Goal: Information Seeking & Learning: Find specific fact

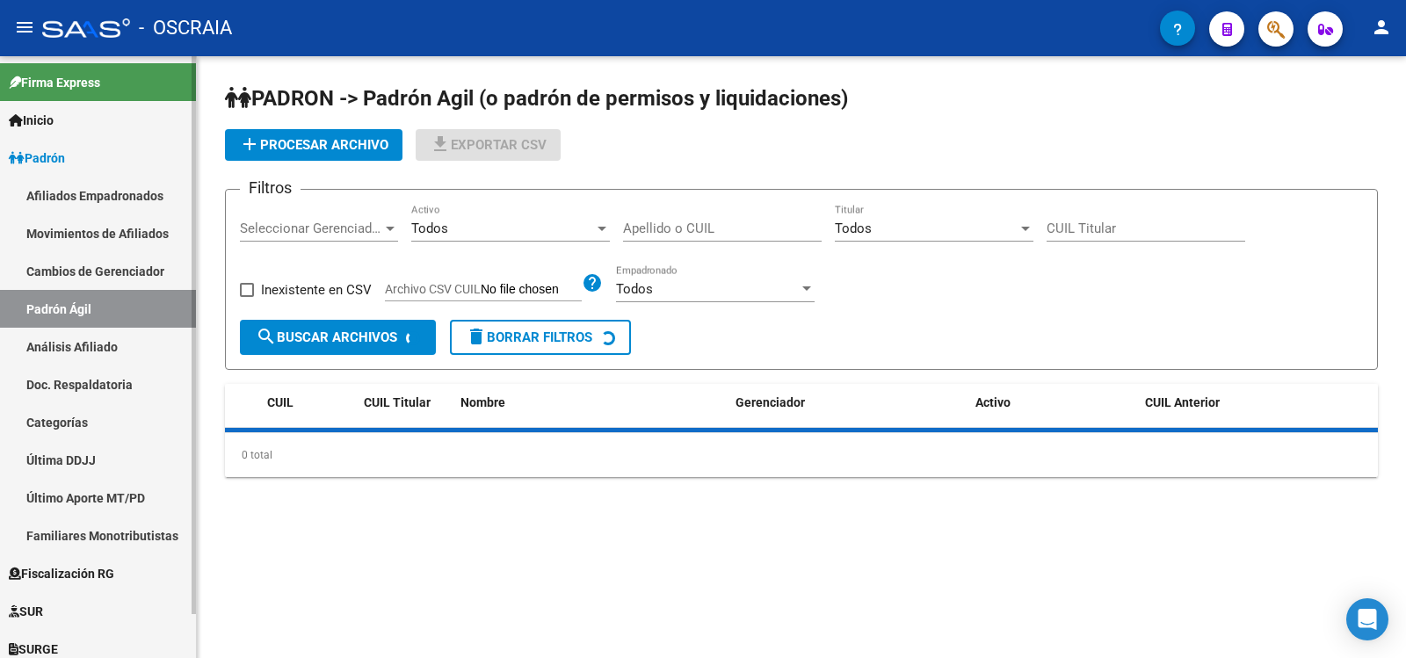
click at [87, 338] on link "Análisis Afiliado" at bounding box center [98, 347] width 196 height 38
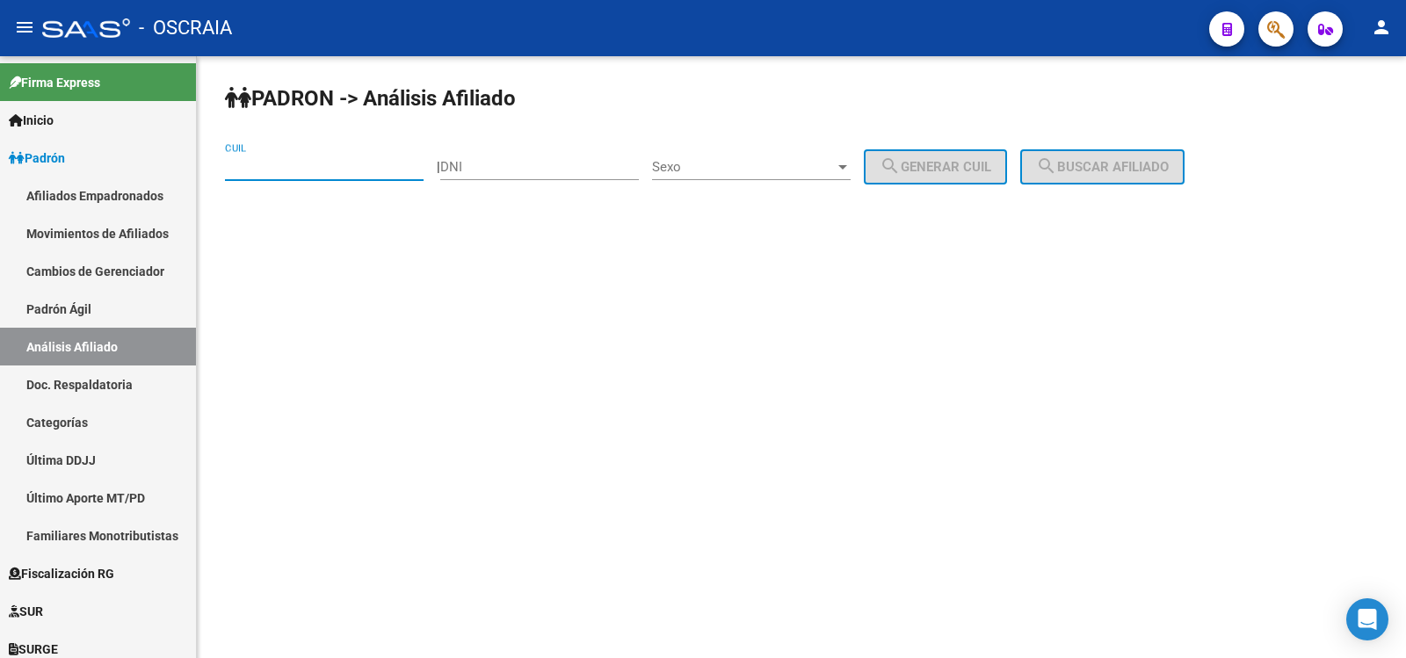
click at [254, 169] on input "CUIL" at bounding box center [324, 167] width 199 height 16
type input "20-27408179-2"
click at [1157, 147] on div "PADRON -> Análisis Afiliado 20-27408179-2 CUIL | DNI Sexo Sexo search Generar C…" at bounding box center [801, 148] width 1209 height 185
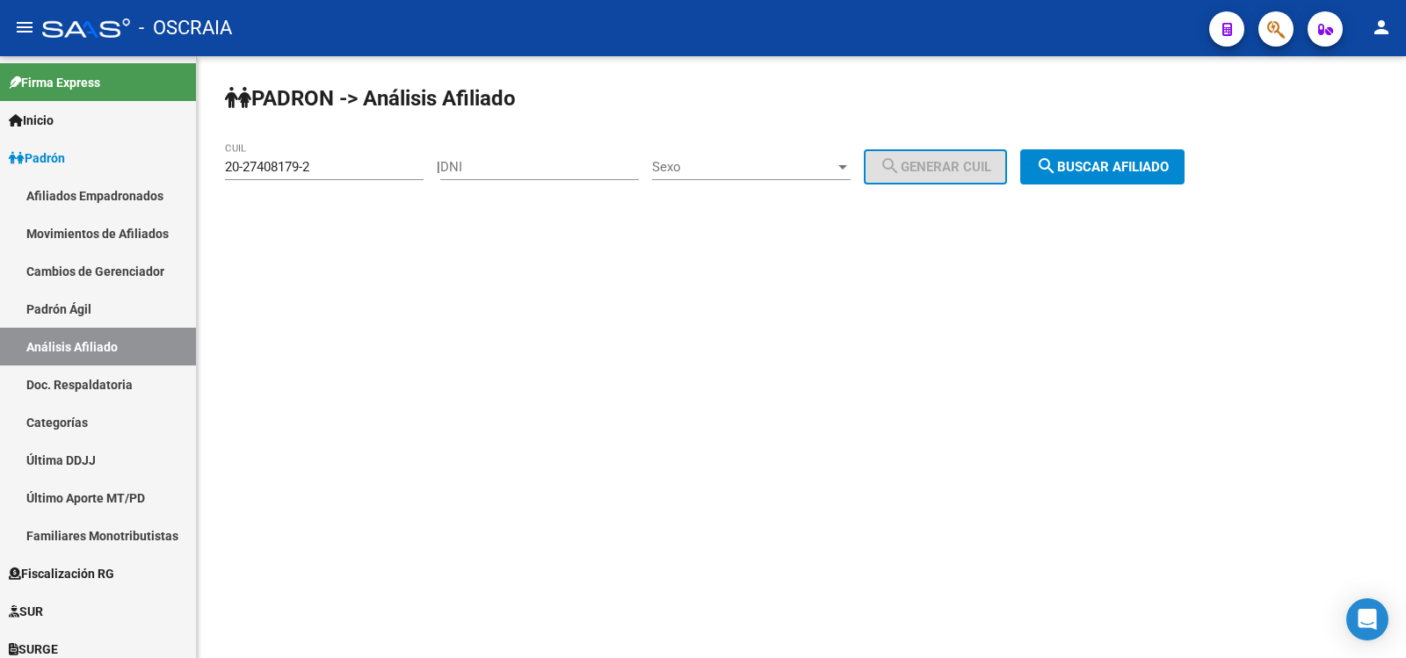
click at [1156, 156] on button "search Buscar afiliado" at bounding box center [1102, 166] width 164 height 35
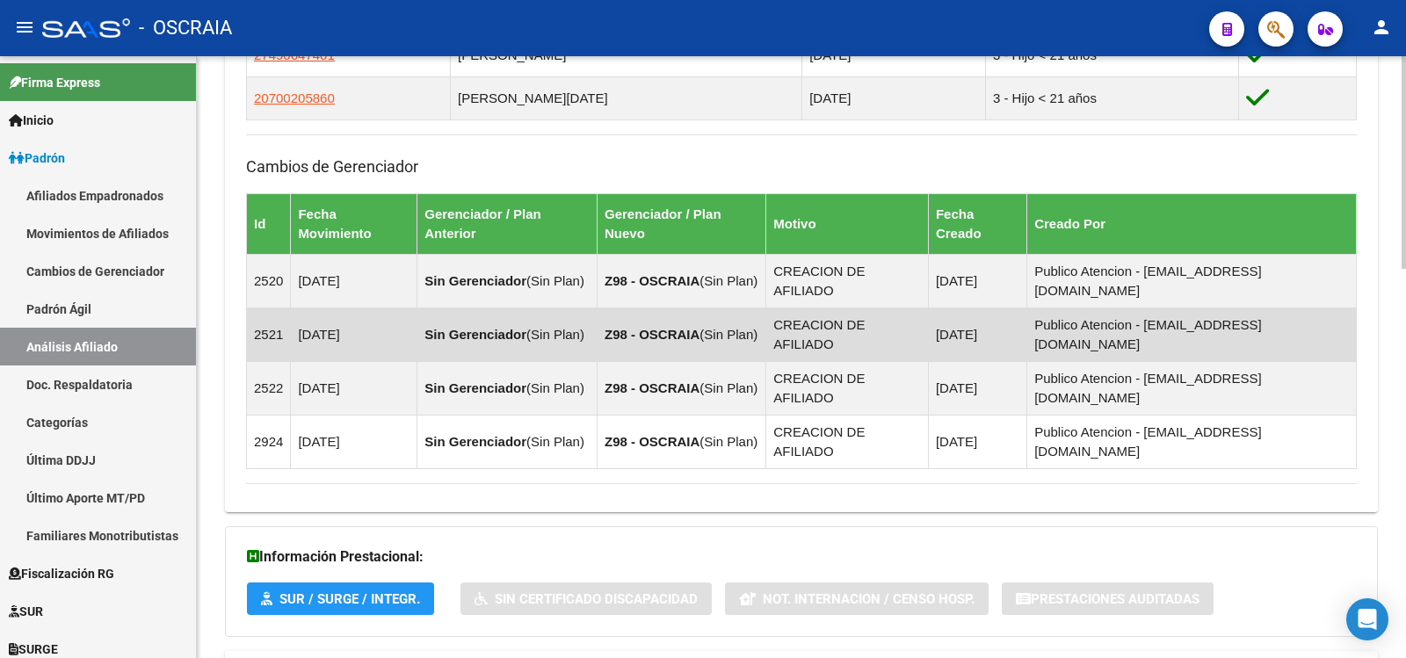
scroll to position [809, 0]
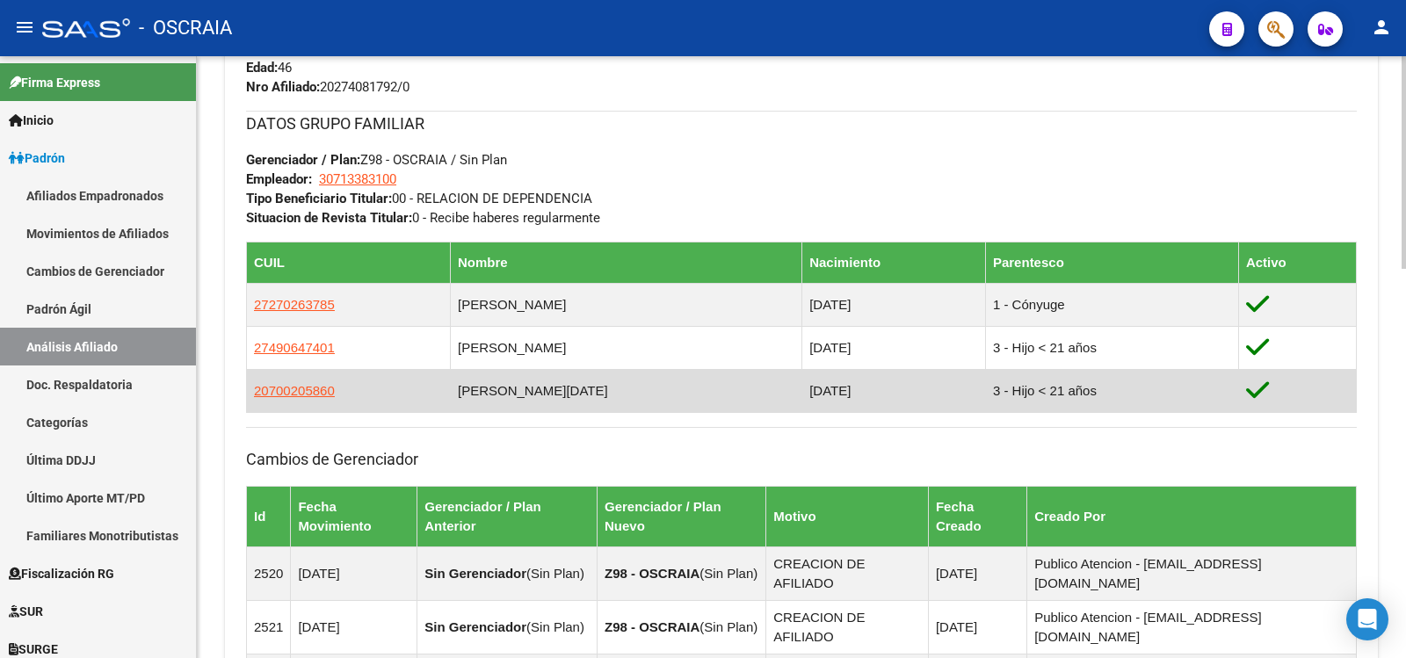
copy td "[PERSON_NAME][DATE]"
drag, startPoint x: 620, startPoint y: 390, endPoint x: 446, endPoint y: 393, distance: 174.9
click at [451, 393] on td "[PERSON_NAME][DATE]" at bounding box center [627, 390] width 352 height 43
copy span "20700205860"
drag, startPoint x: 351, startPoint y: 391, endPoint x: 249, endPoint y: 400, distance: 102.3
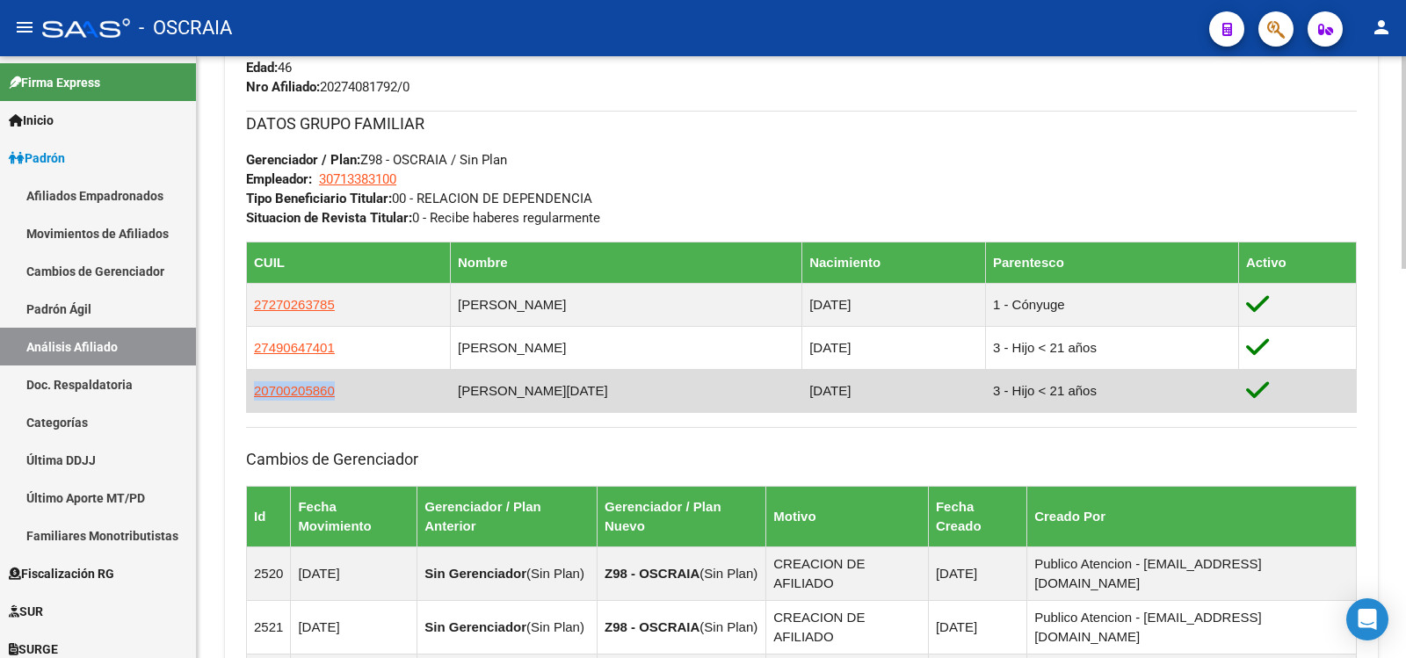
click at [249, 400] on td "20700205860" at bounding box center [349, 390] width 204 height 43
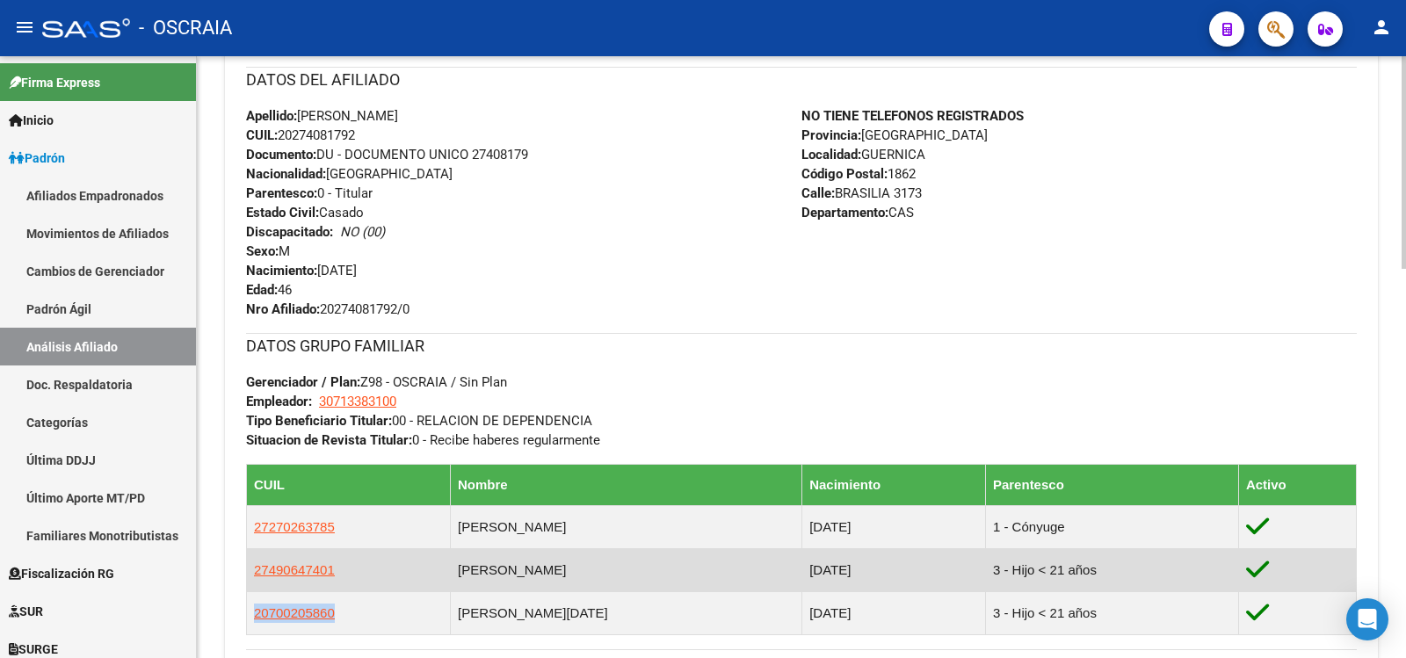
scroll to position [1101, 0]
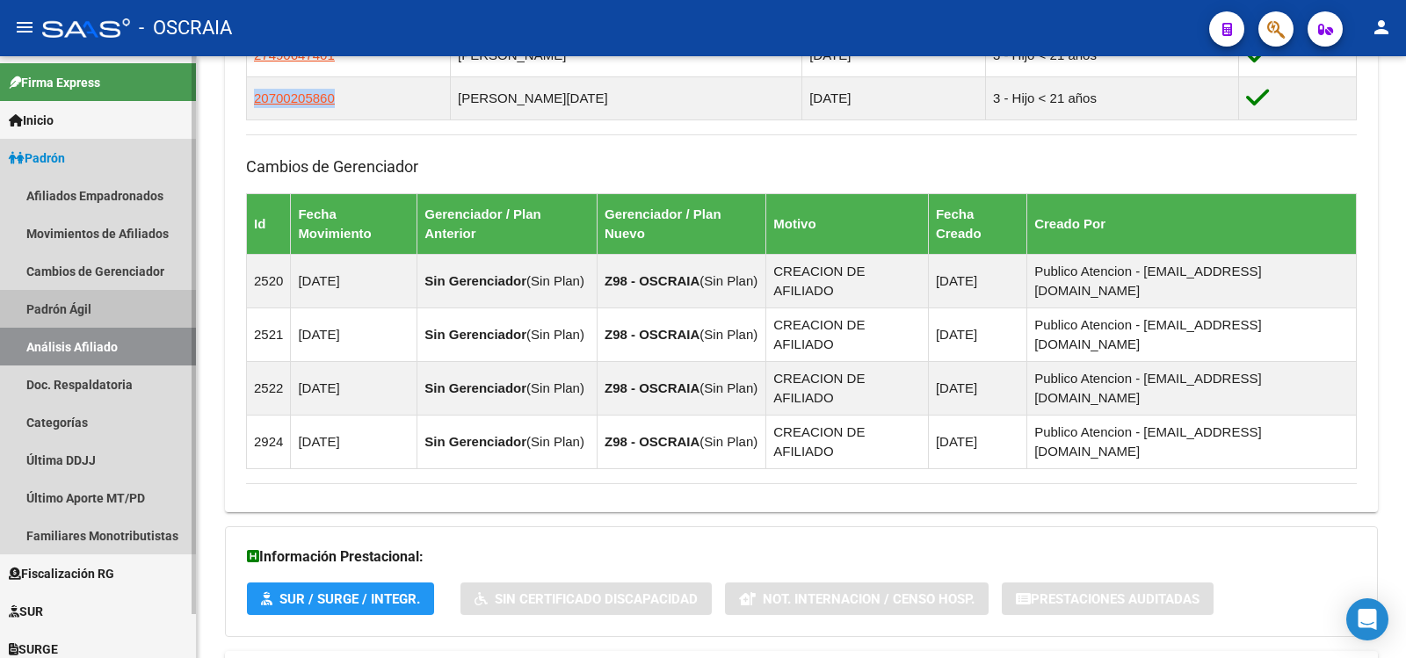
drag, startPoint x: 140, startPoint y: 308, endPoint x: 134, endPoint y: 331, distance: 24.3
click at [139, 308] on link "Padrón Ágil" at bounding box center [98, 309] width 196 height 38
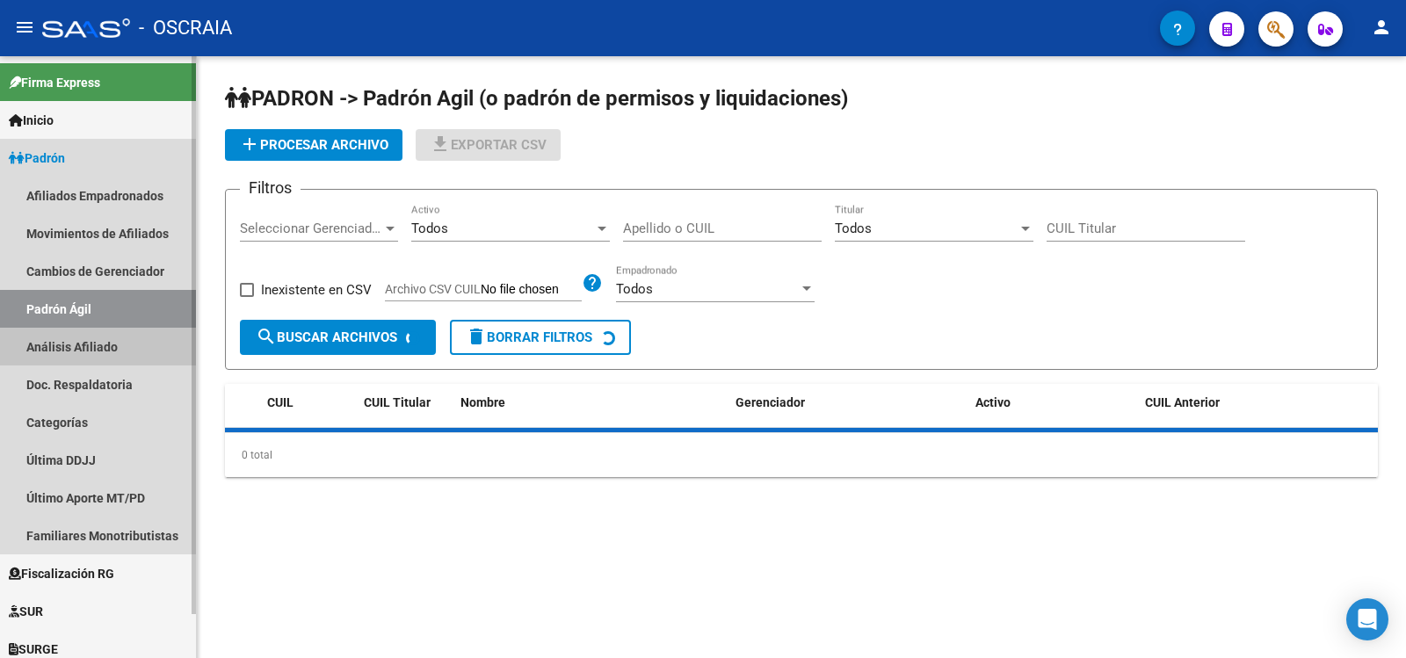
click at [134, 331] on link "Análisis Afiliado" at bounding box center [98, 347] width 196 height 38
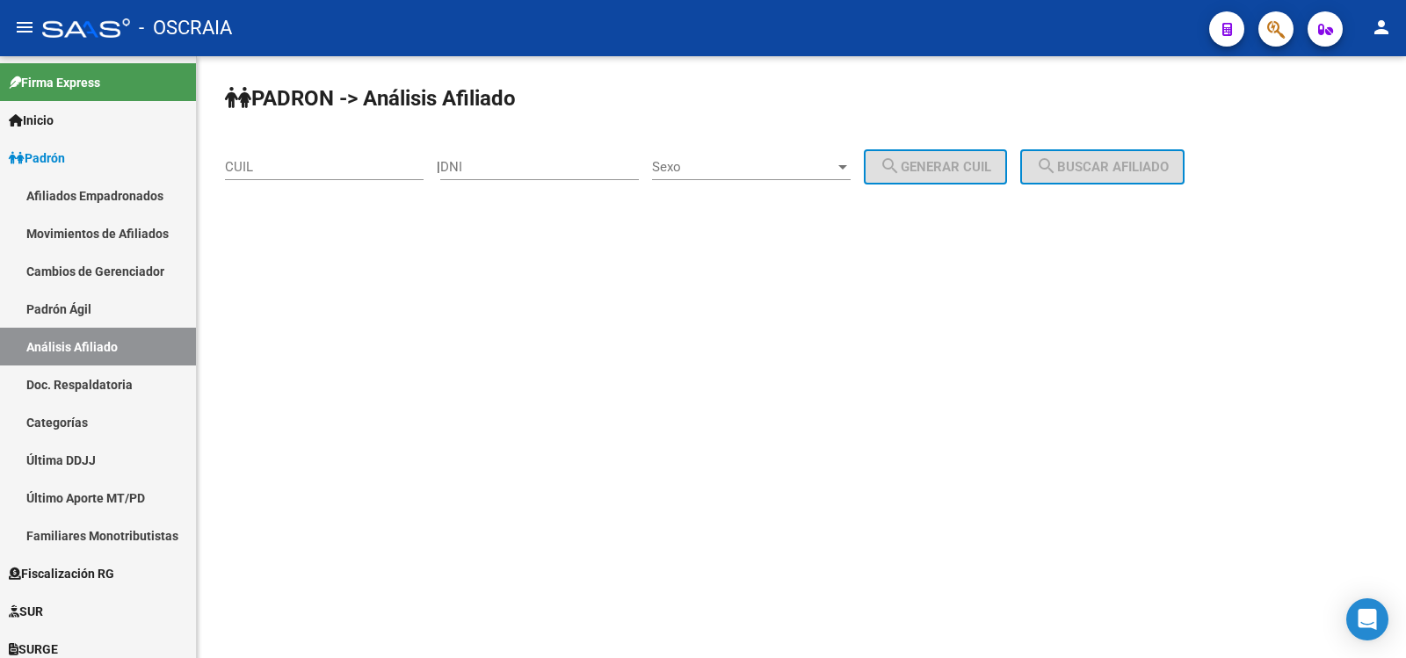
click at [333, 175] on div "CUIL" at bounding box center [324, 161] width 199 height 38
paste input "20-41448424-8"
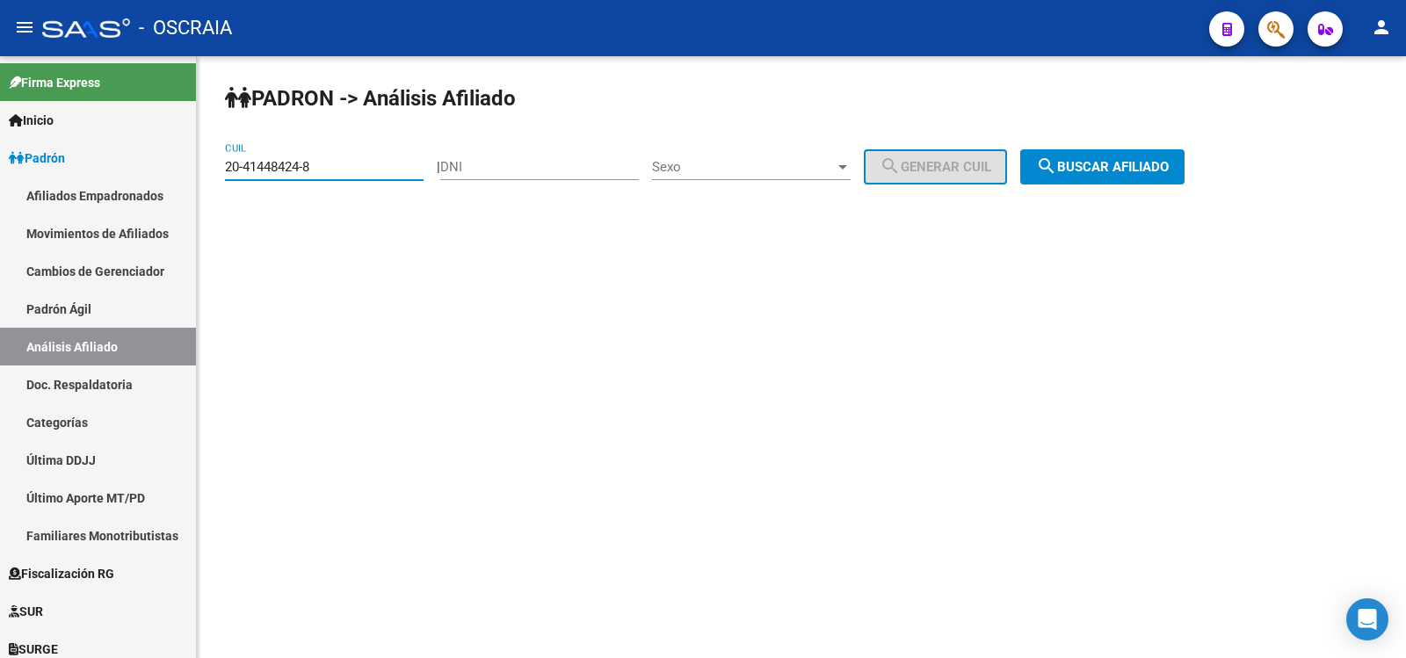
type input "20-41448424-8"
click at [1094, 165] on span "search Buscar afiliado" at bounding box center [1102, 167] width 133 height 16
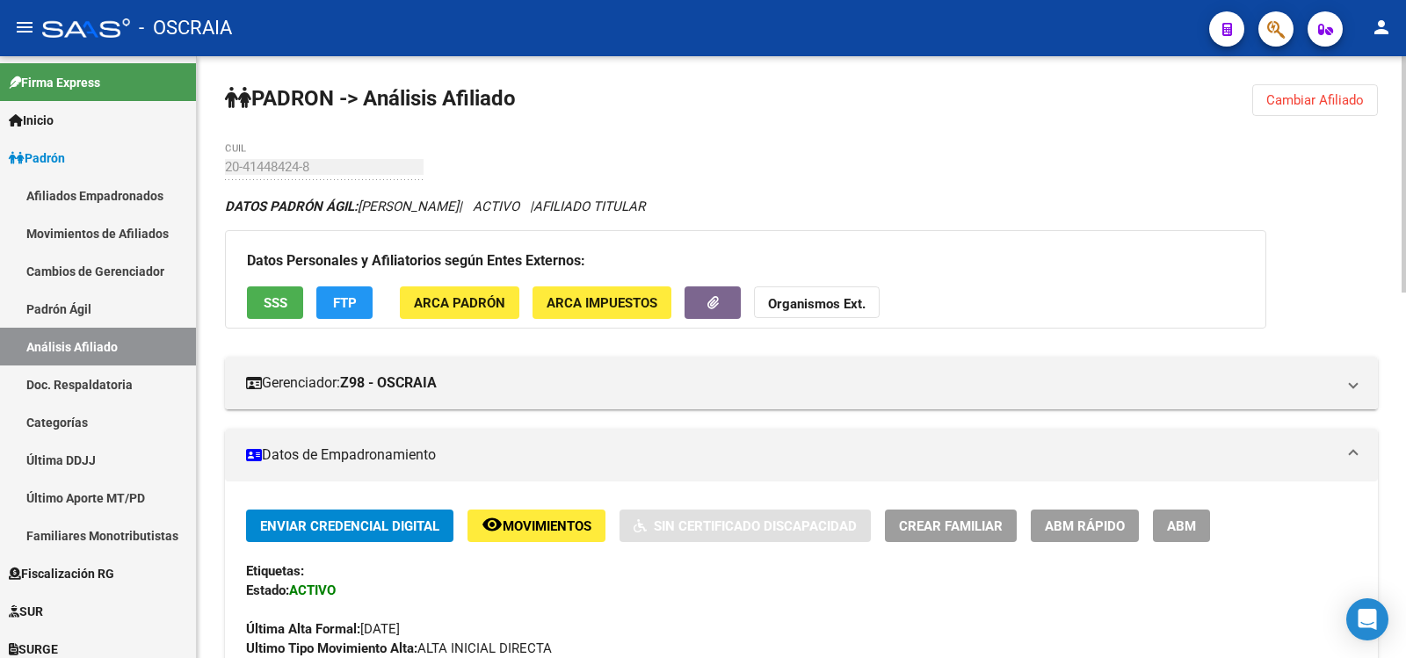
scroll to position [879, 0]
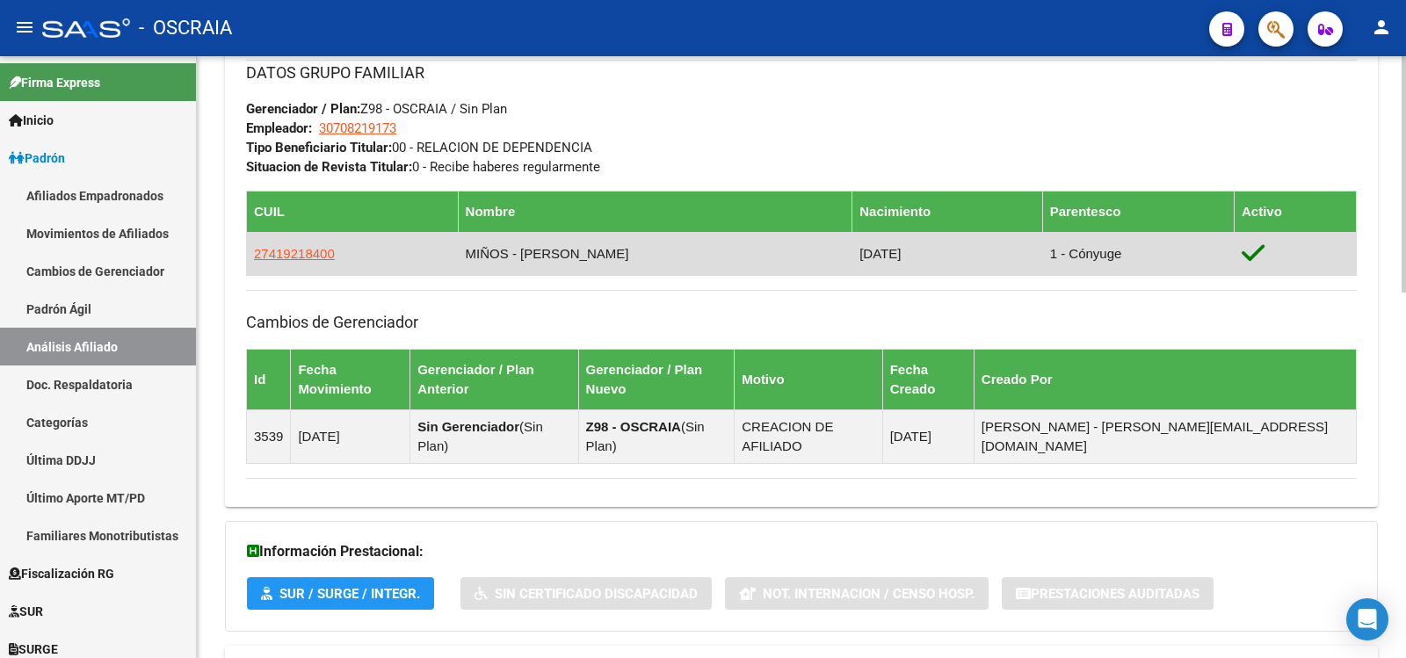
drag, startPoint x: 625, startPoint y: 255, endPoint x: 458, endPoint y: 256, distance: 167.0
click at [458, 256] on td "MIÑOS - [PERSON_NAME]" at bounding box center [655, 253] width 395 height 43
copy td "MIÑOS - [PERSON_NAME]"
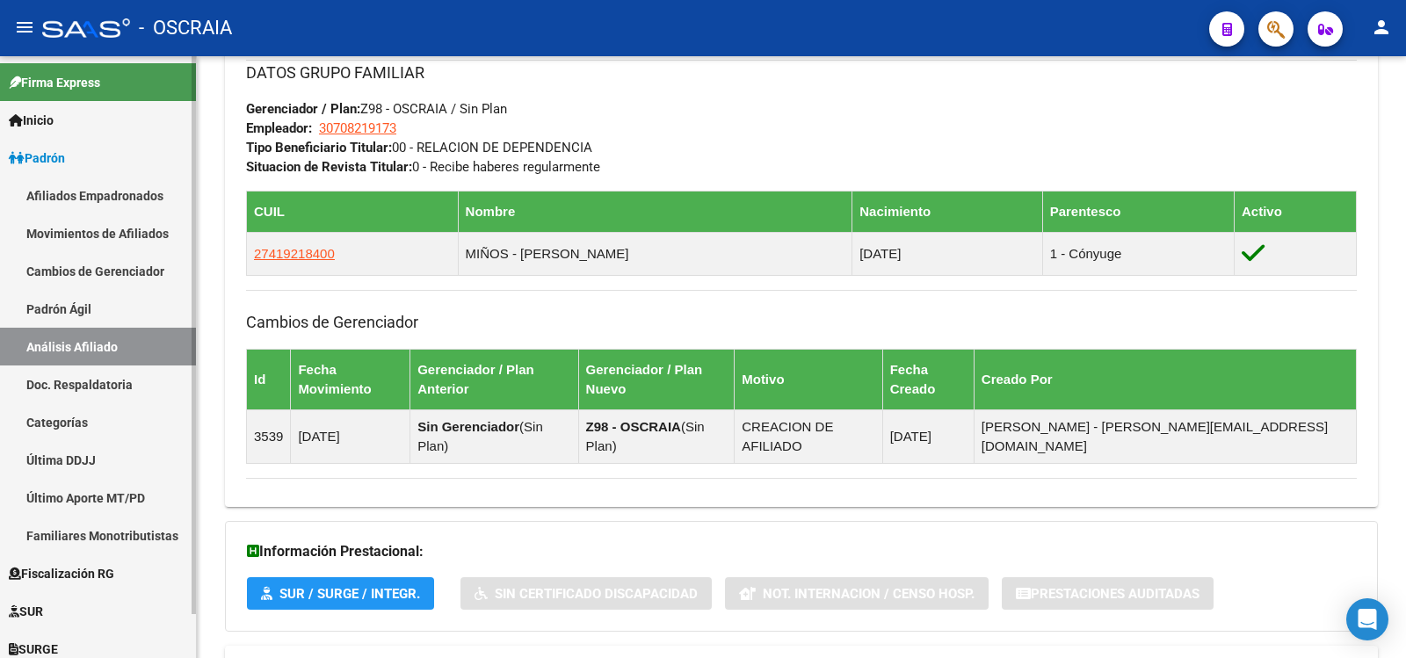
drag, startPoint x: 66, startPoint y: 322, endPoint x: 76, endPoint y: 362, distance: 41.8
click at [67, 323] on link "Padrón Ágil" at bounding box center [98, 309] width 196 height 38
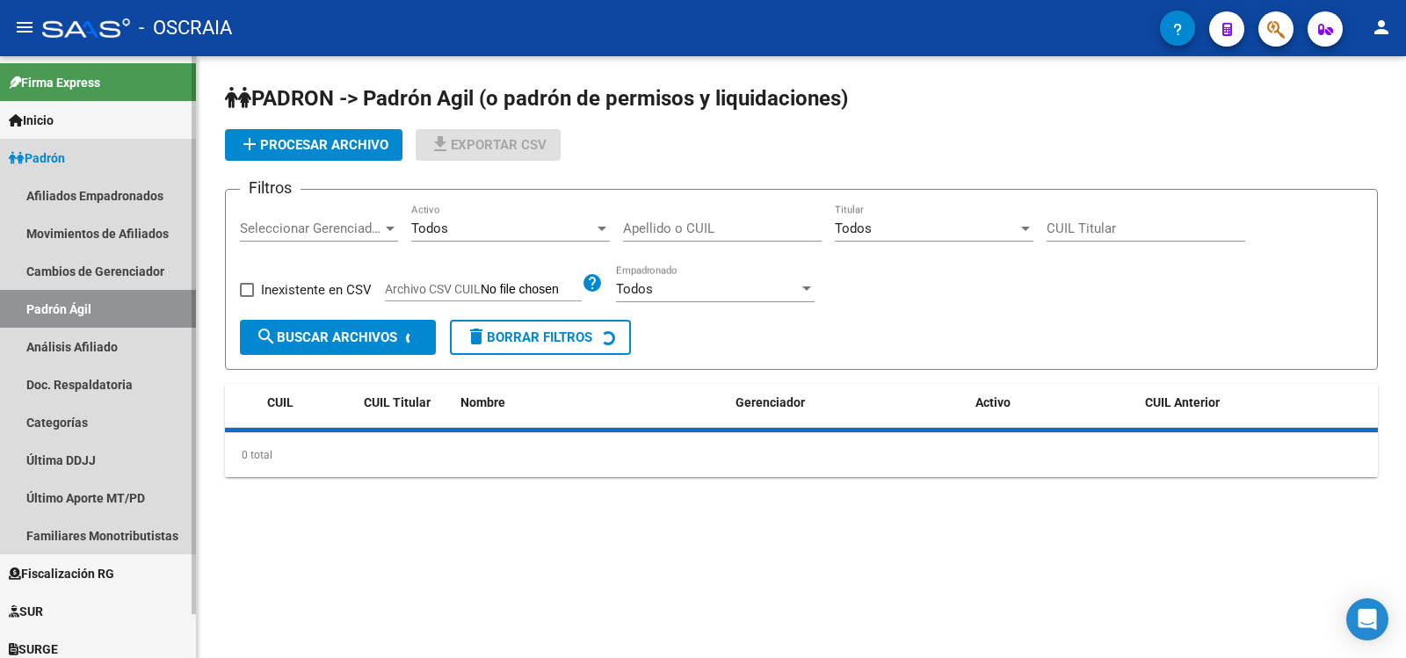
click at [76, 362] on link "Análisis Afiliado" at bounding box center [98, 347] width 196 height 38
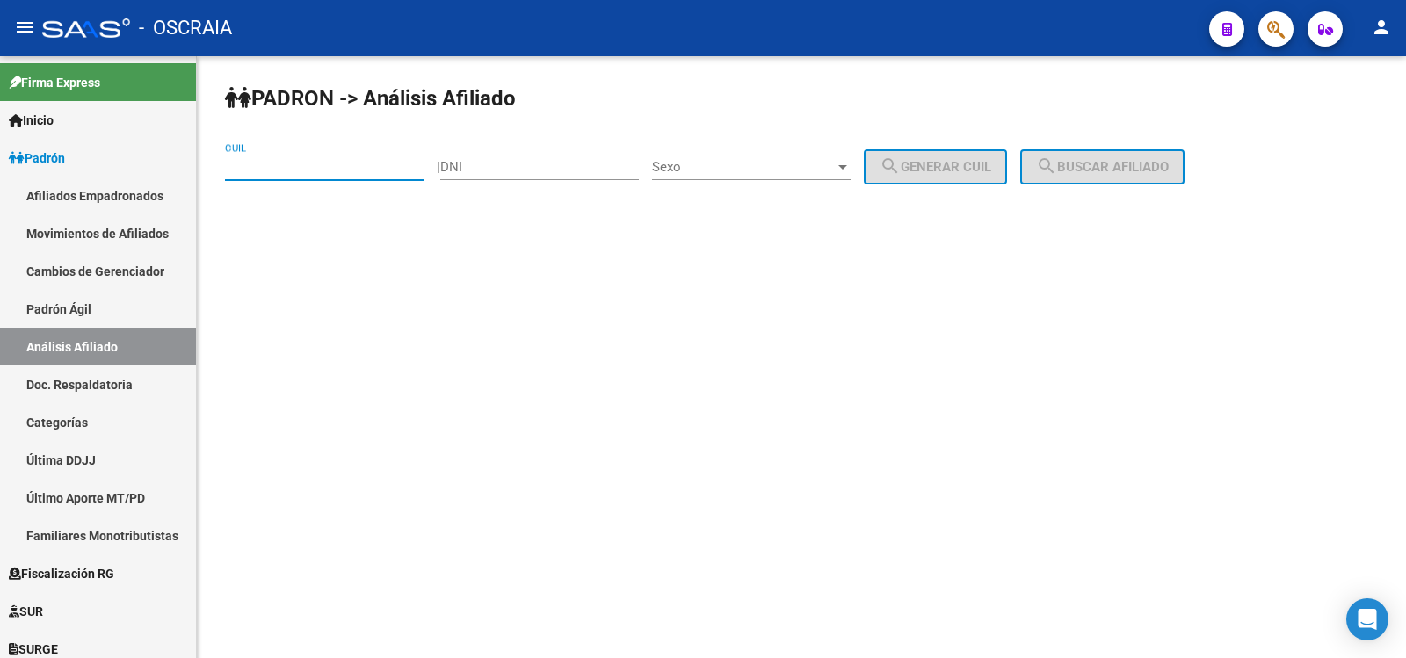
click at [330, 173] on input "CUIL" at bounding box center [324, 167] width 199 height 16
paste input "20-70020586-0"
type input "20-70020586-0"
click at [1092, 179] on button "search Buscar afiliado" at bounding box center [1102, 166] width 164 height 35
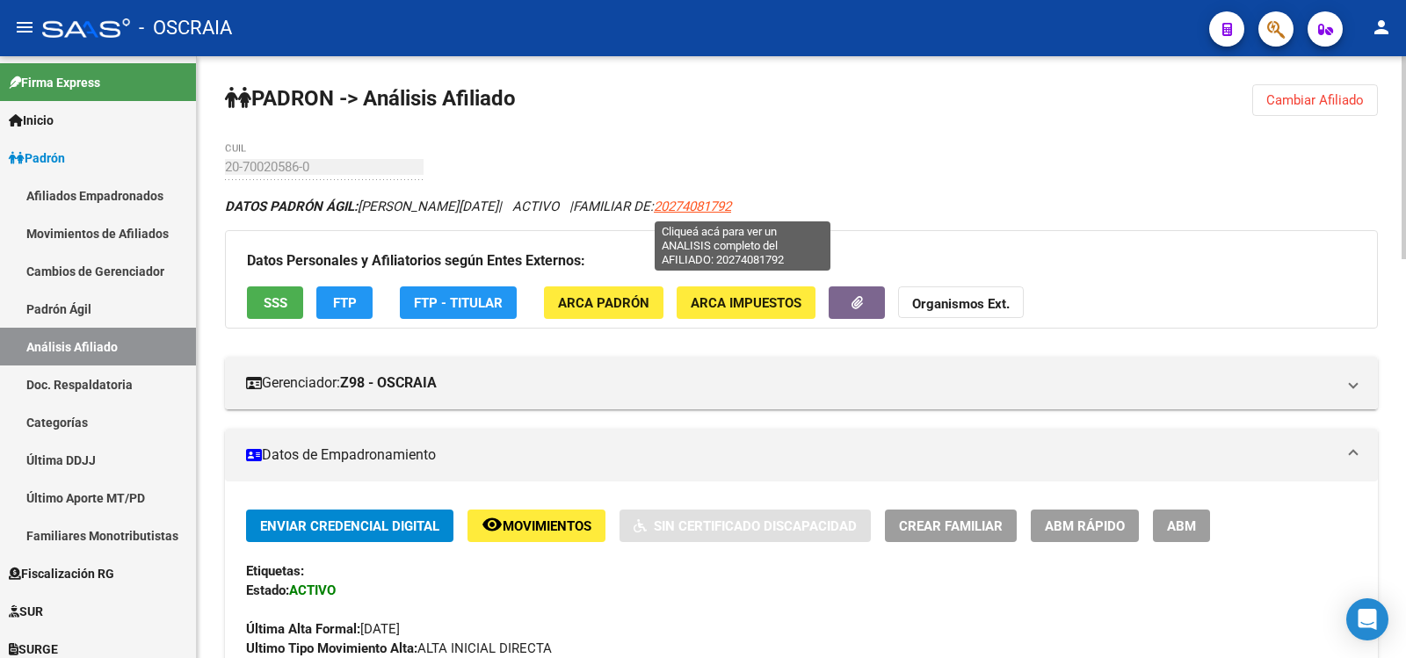
click at [727, 213] on span "20274081792" at bounding box center [692, 207] width 77 height 16
type textarea "20274081792"
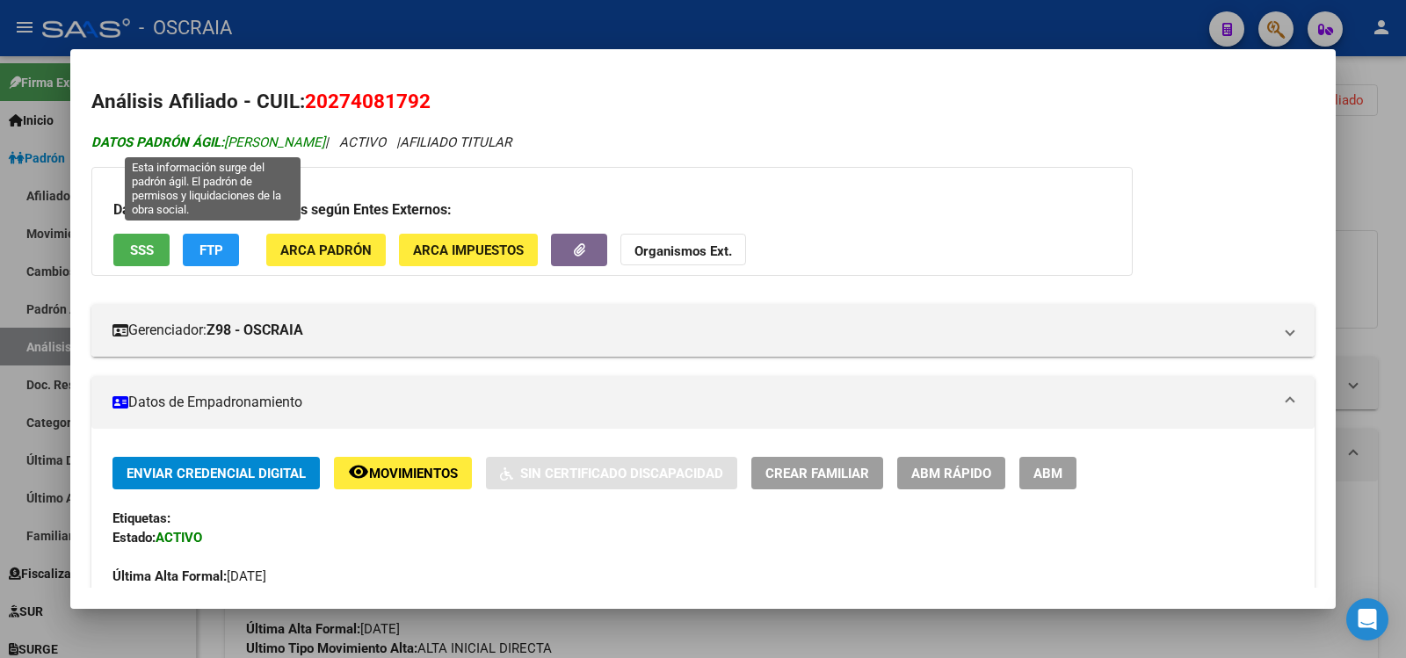
copy span "[PERSON_NAME]"
drag, startPoint x: 331, startPoint y: 134, endPoint x: 229, endPoint y: 149, distance: 103.0
click at [229, 149] on span "DATOS [PERSON_NAME]: [PERSON_NAME]" at bounding box center [208, 142] width 234 height 16
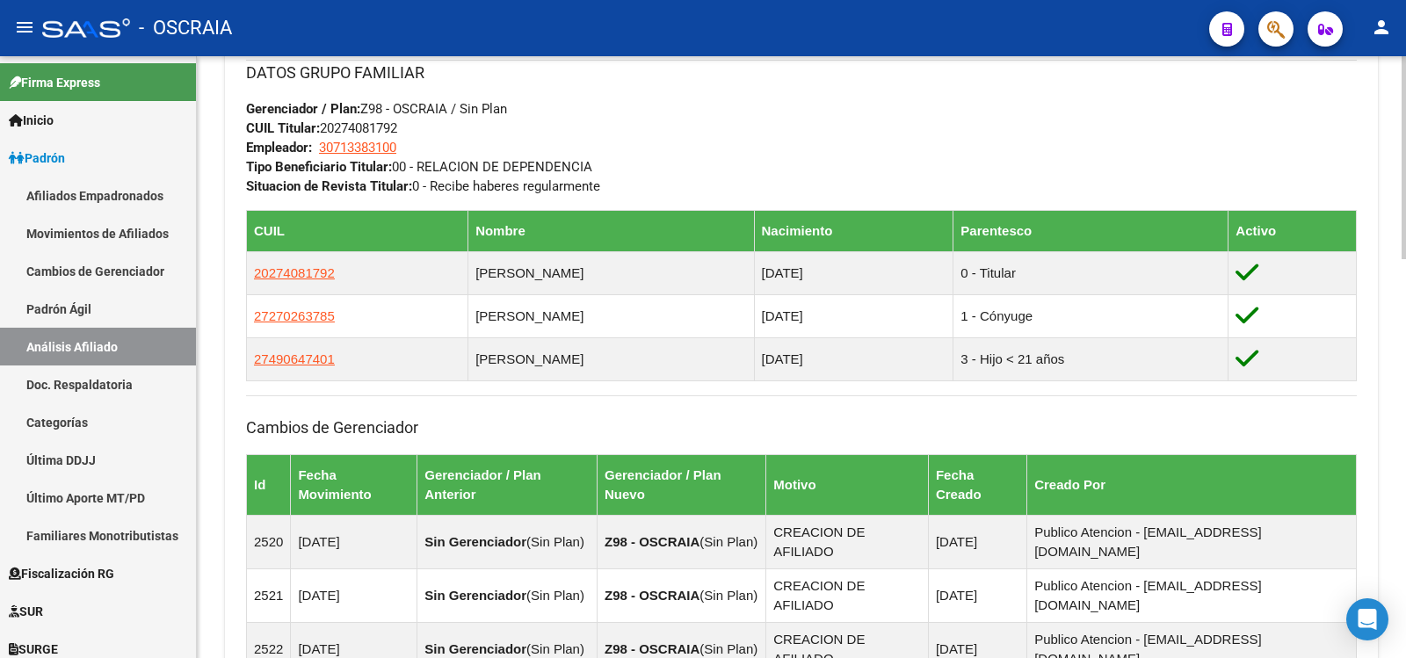
scroll to position [1182, 0]
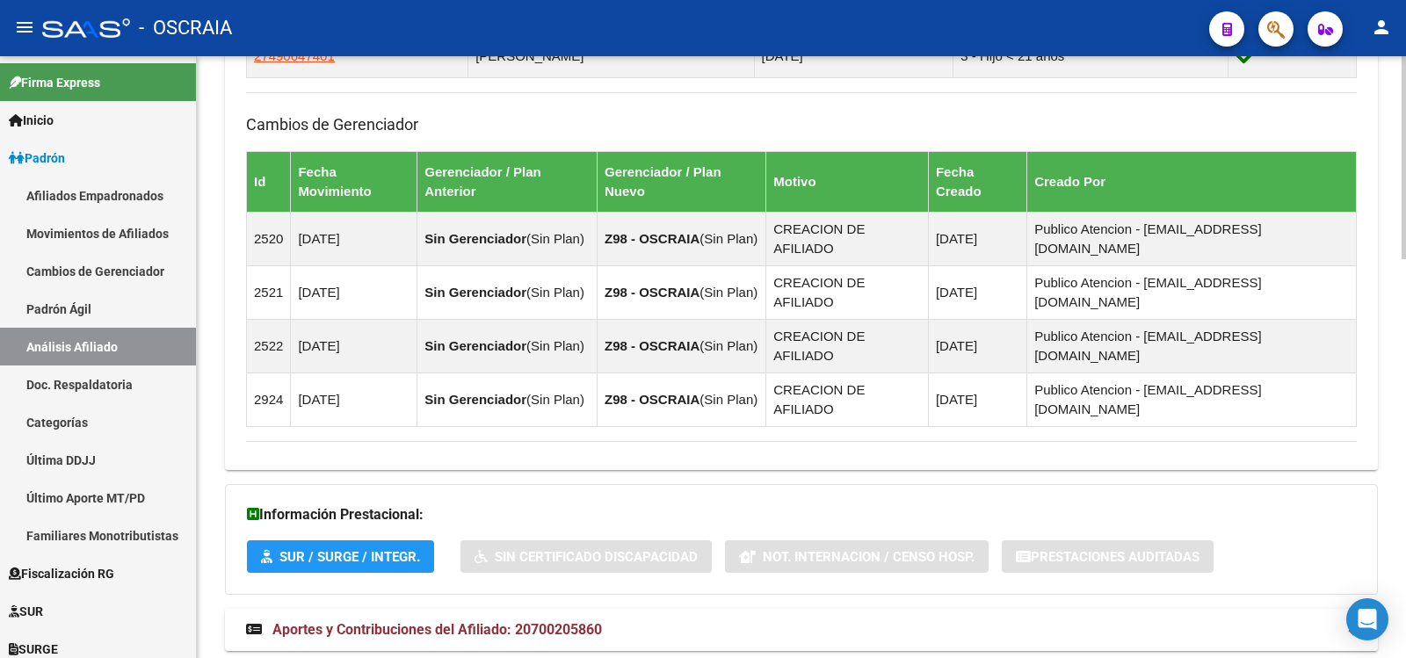
drag, startPoint x: 620, startPoint y: 608, endPoint x: 622, endPoint y: 577, distance: 30.9
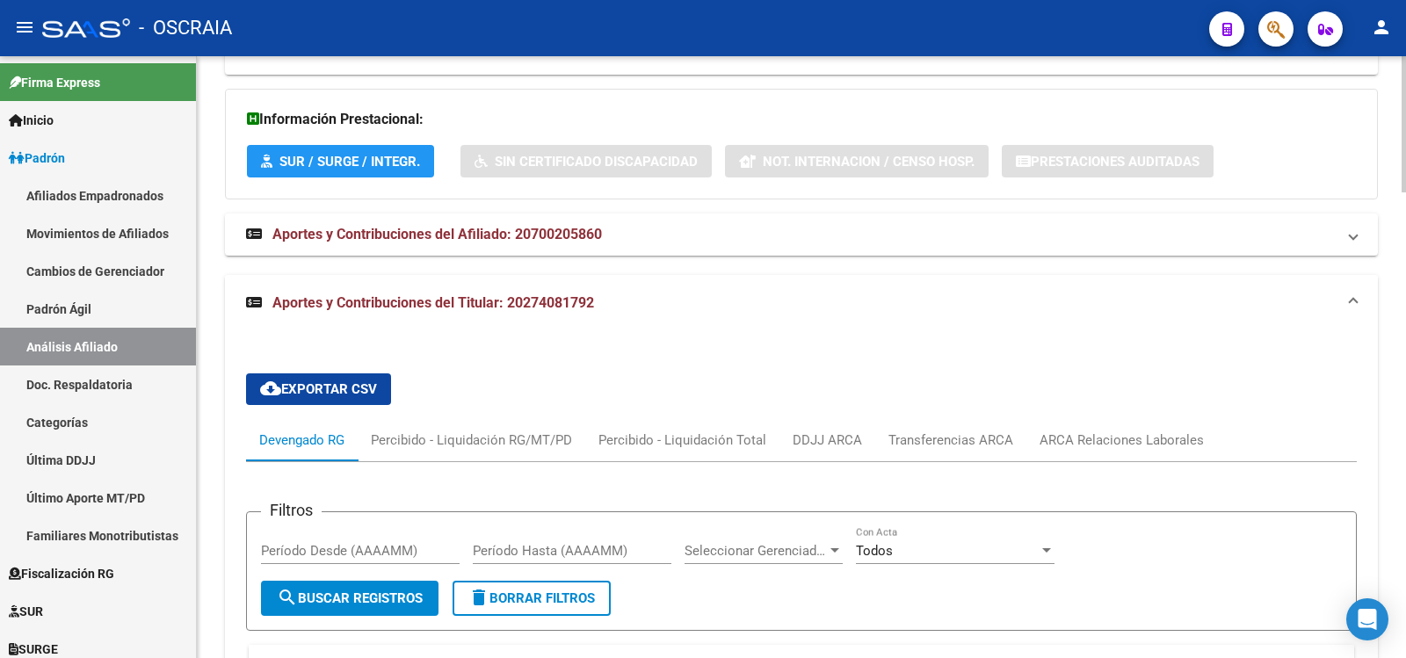
scroll to position [406, 0]
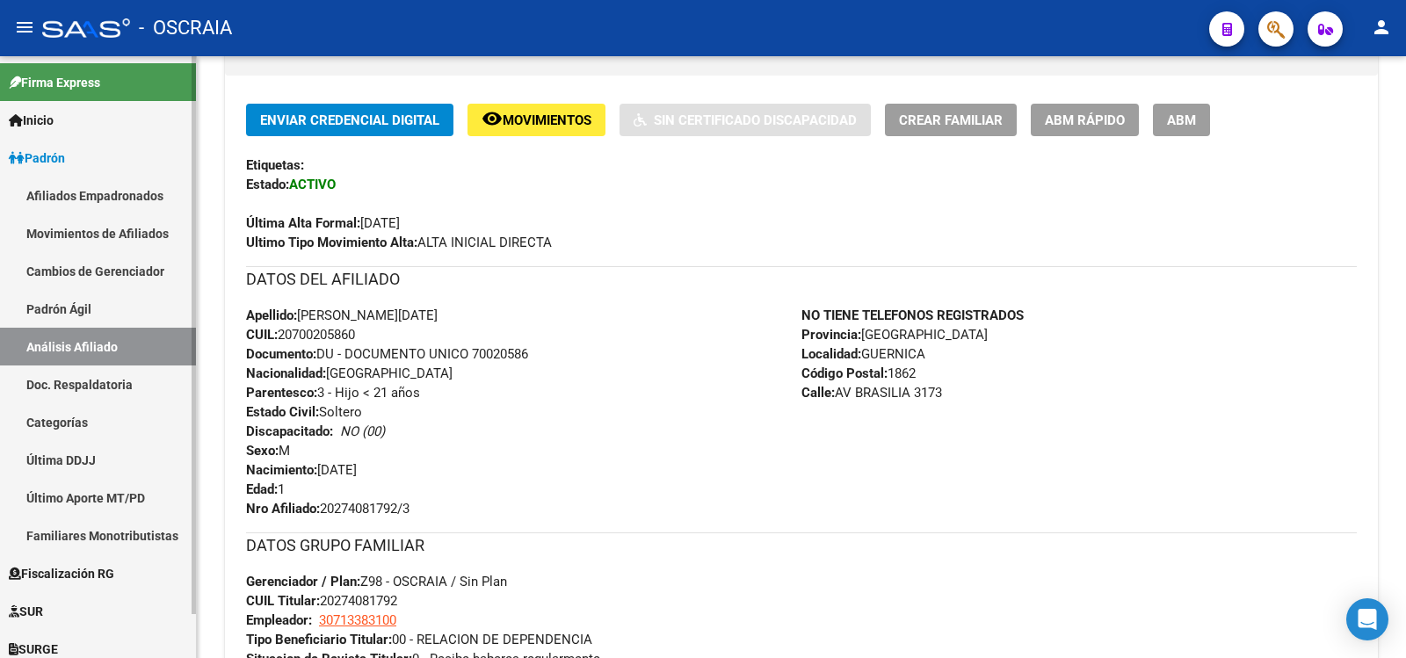
click at [92, 297] on link "Padrón Ágil" at bounding box center [98, 309] width 196 height 38
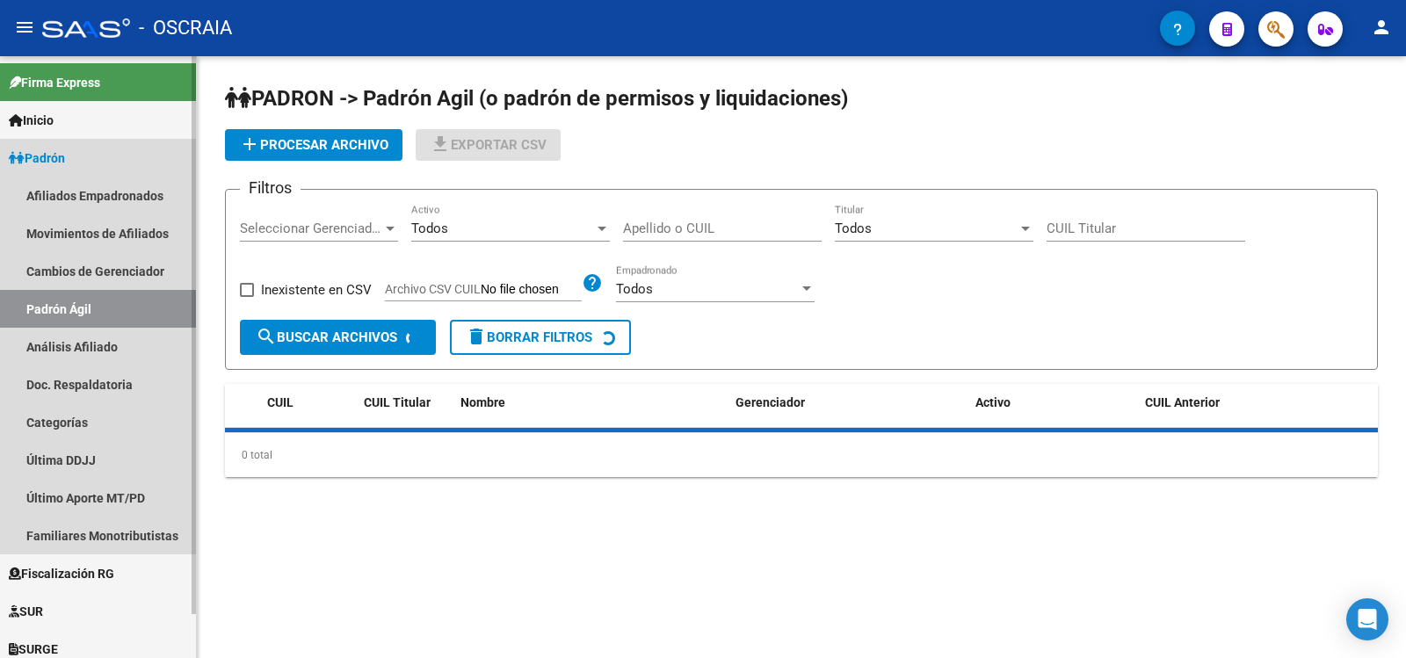
click at [100, 335] on link "Análisis Afiliado" at bounding box center [98, 347] width 196 height 38
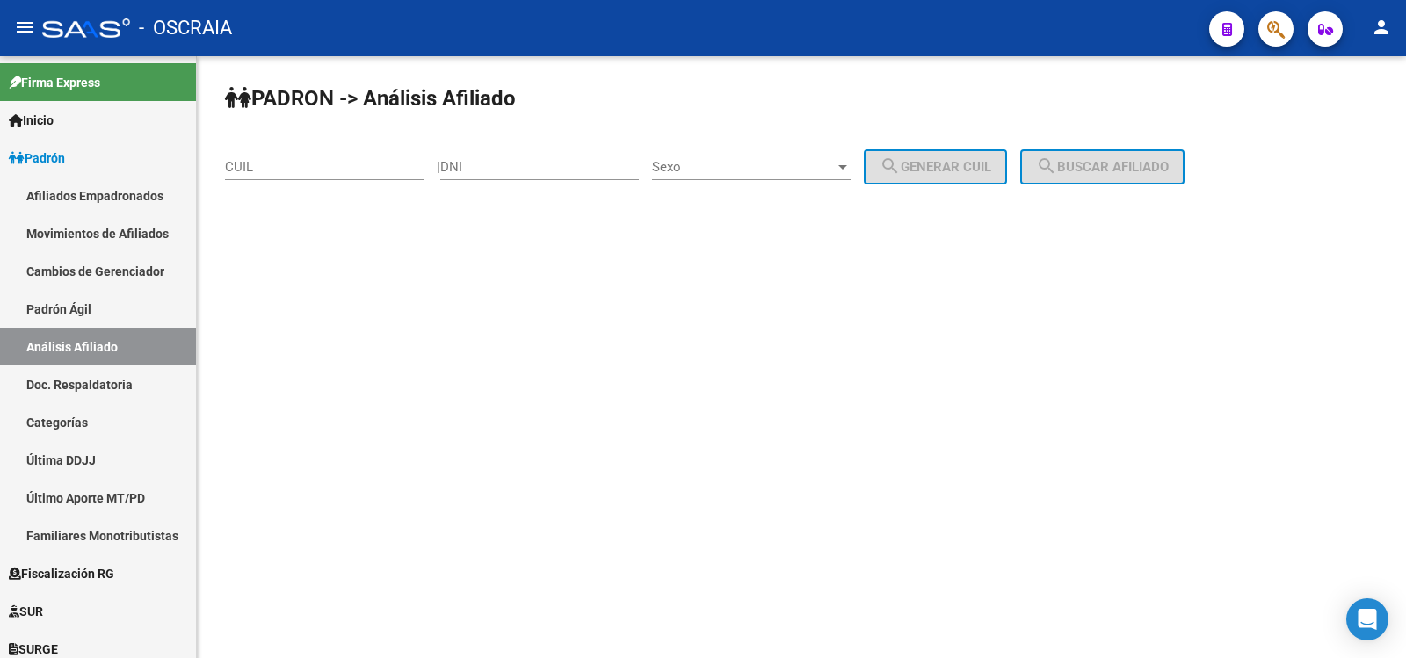
click at [279, 177] on div "CUIL" at bounding box center [324, 161] width 199 height 38
click at [276, 172] on input "CUIL" at bounding box center [324, 167] width 199 height 16
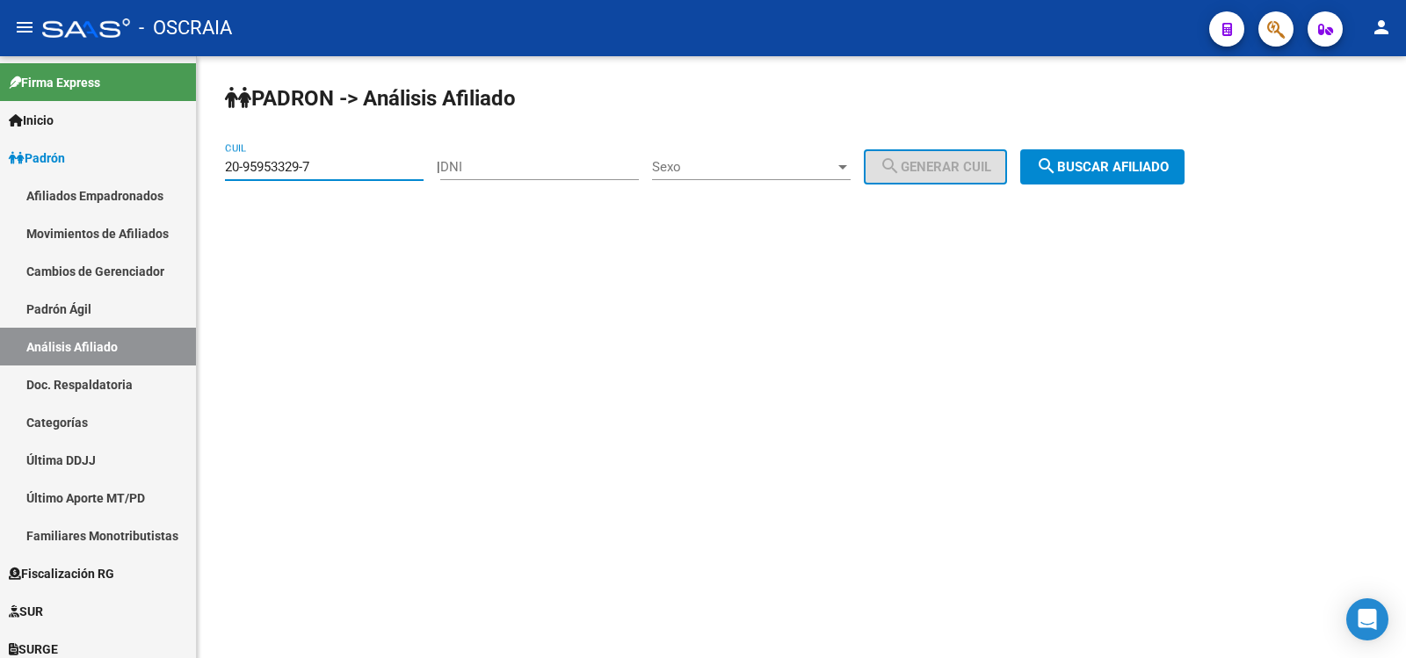
type input "20-95953329-7"
click at [1102, 172] on span "search Buscar afiliado" at bounding box center [1102, 167] width 133 height 16
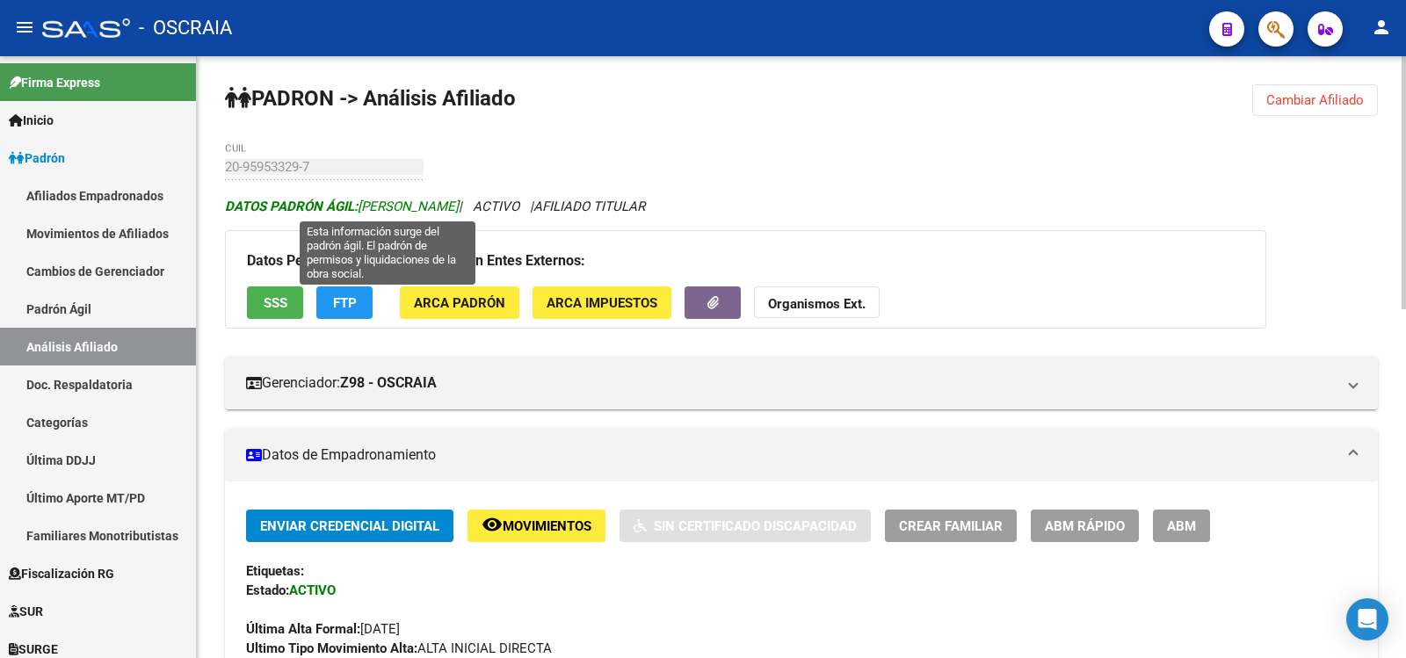
copy span "[PERSON_NAME]"
drag, startPoint x: 547, startPoint y: 207, endPoint x: 361, endPoint y: 207, distance: 185.4
click at [361, 207] on span "DATOS PADRÓN ÁGIL: [PERSON_NAME]" at bounding box center [342, 207] width 234 height 16
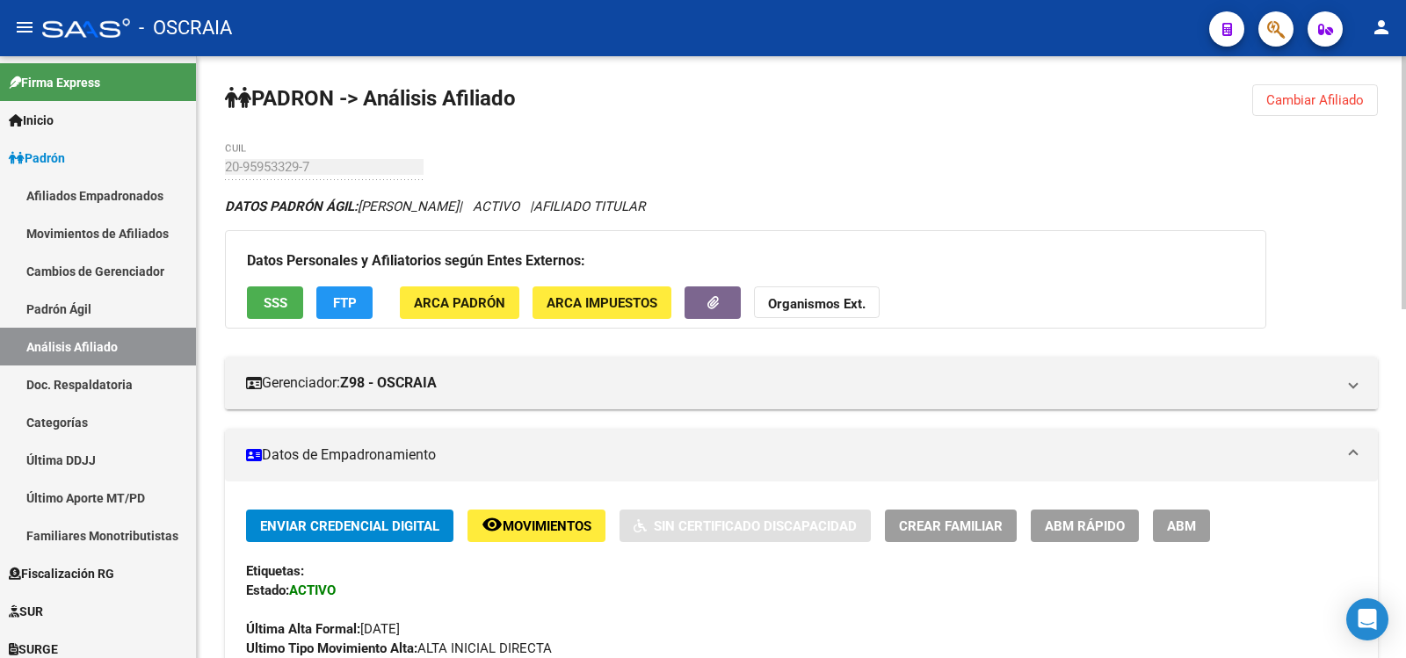
scroll to position [293, 0]
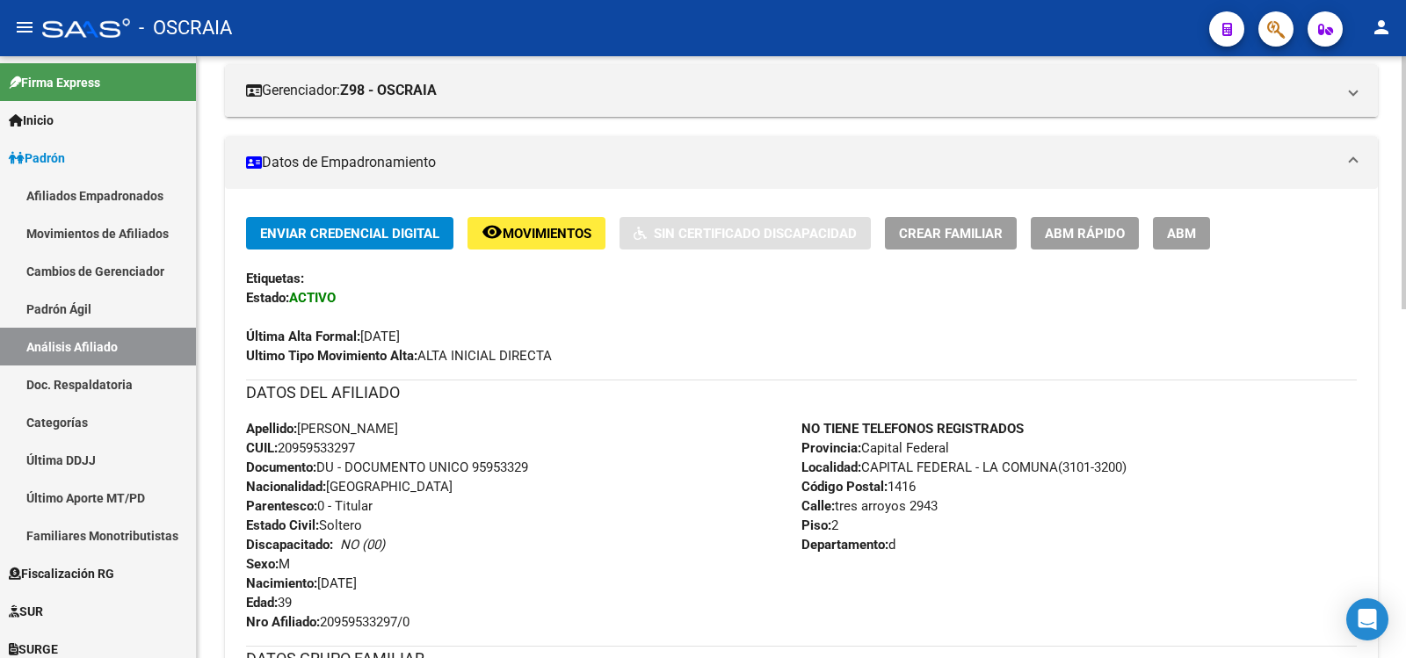
click at [329, 447] on span "CUIL: 20959533297" at bounding box center [300, 448] width 109 height 16
copy span "20959533297"
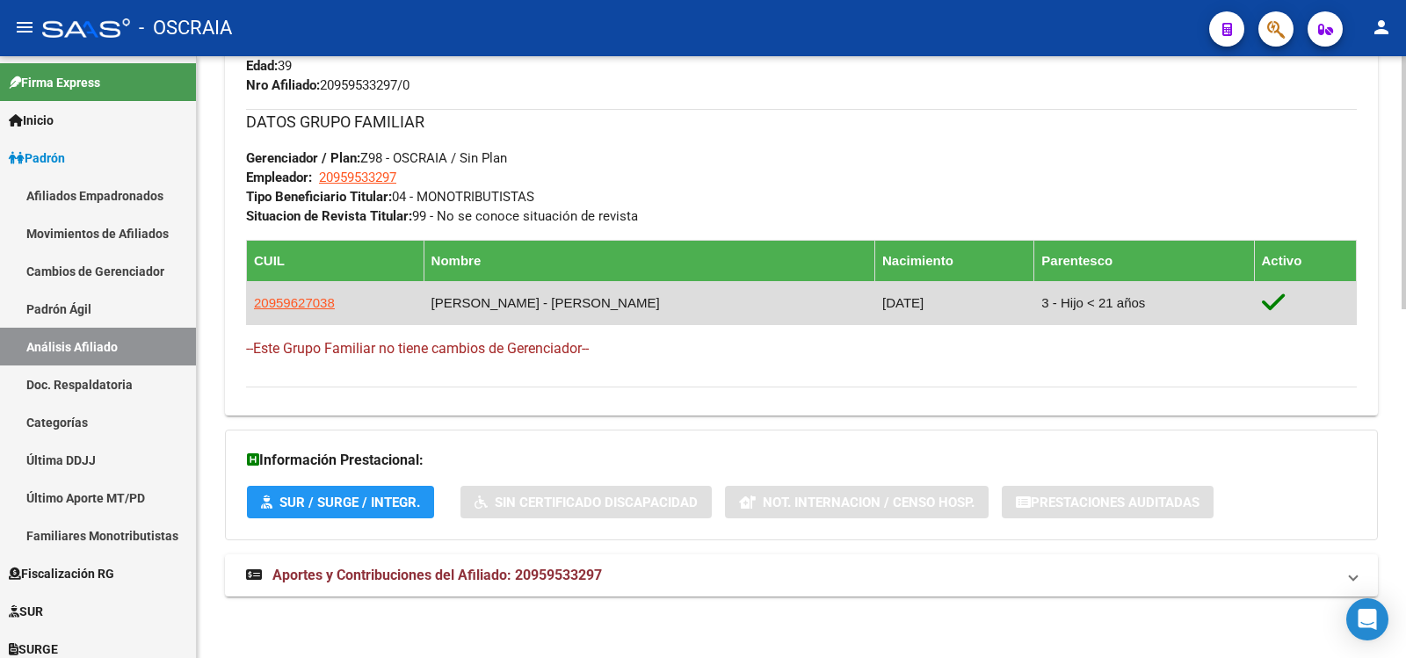
drag, startPoint x: 635, startPoint y: 308, endPoint x: 435, endPoint y: 298, distance: 200.6
click at [435, 298] on td "[PERSON_NAME] - [PERSON_NAME]" at bounding box center [649, 302] width 451 height 43
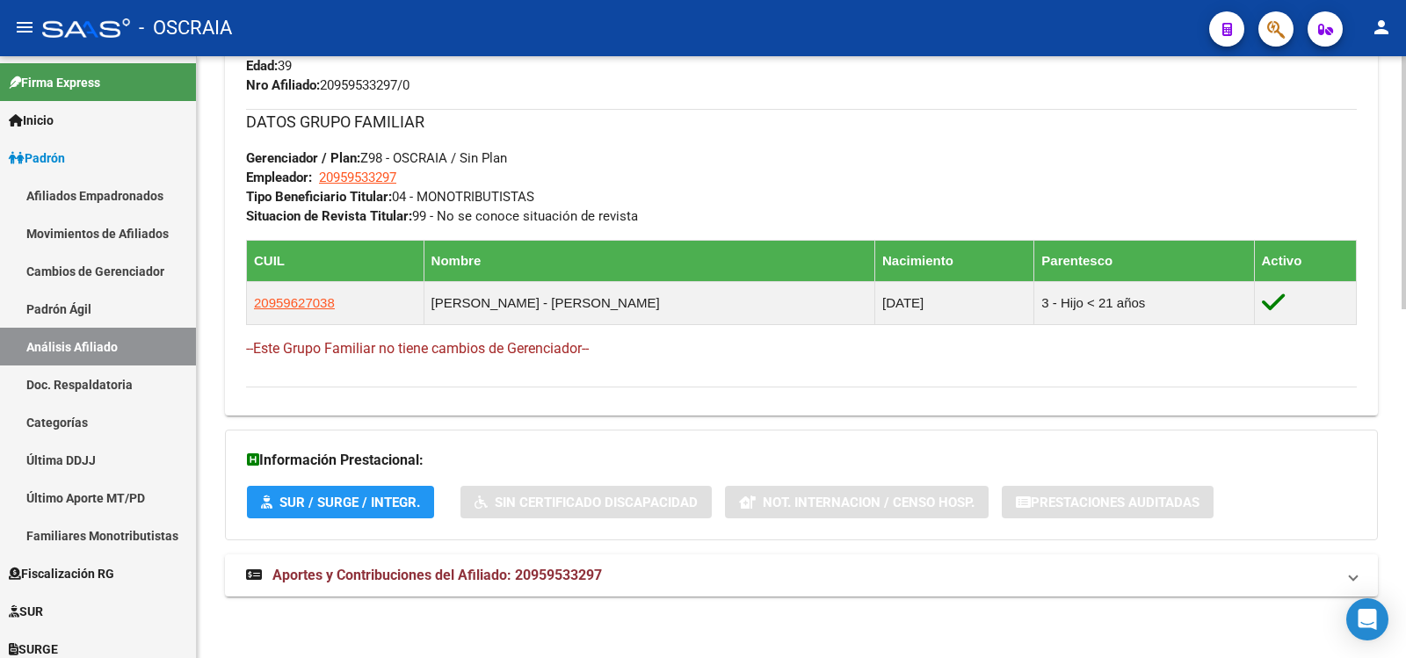
copy td "[PERSON_NAME] - [PERSON_NAME]"
